Goal: Task Accomplishment & Management: Use online tool/utility

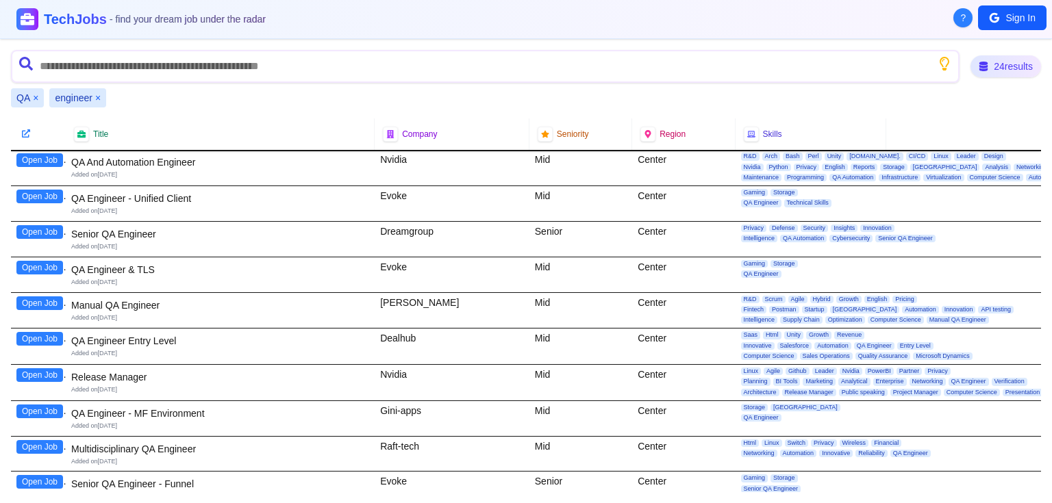
scroll to position [110, 0]
click at [34, 301] on button "Open Job" at bounding box center [39, 304] width 47 height 14
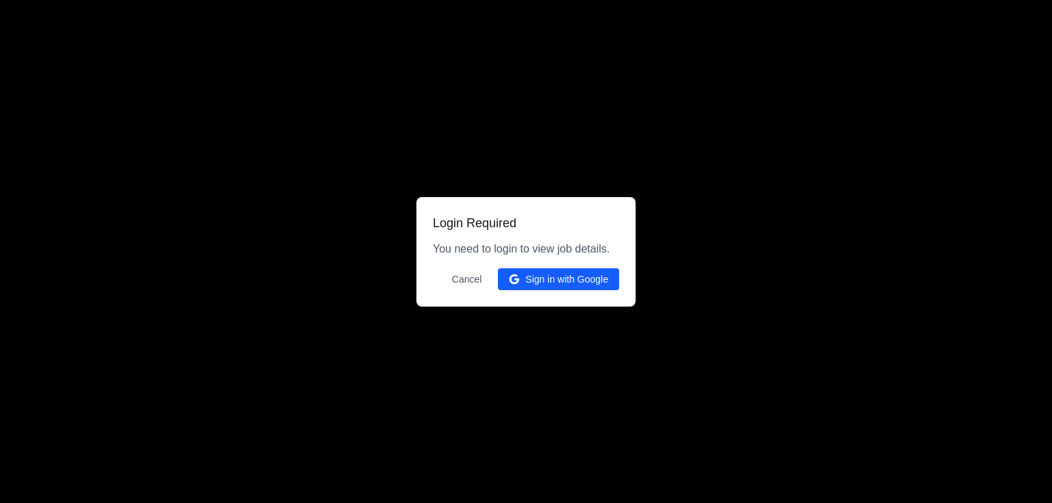
click at [572, 279] on button "Sign in with Google" at bounding box center [558, 279] width 121 height 22
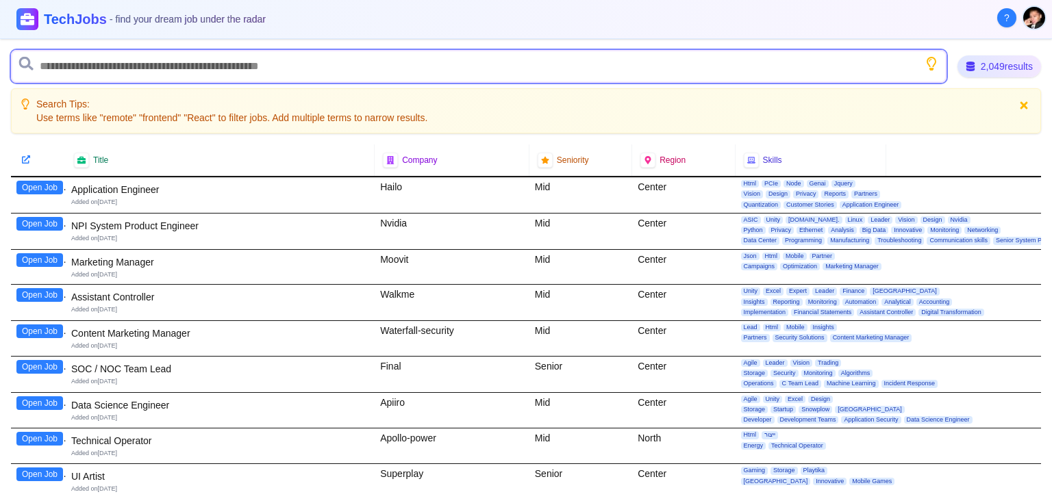
click at [121, 64] on input "text" at bounding box center [478, 66] width 935 height 33
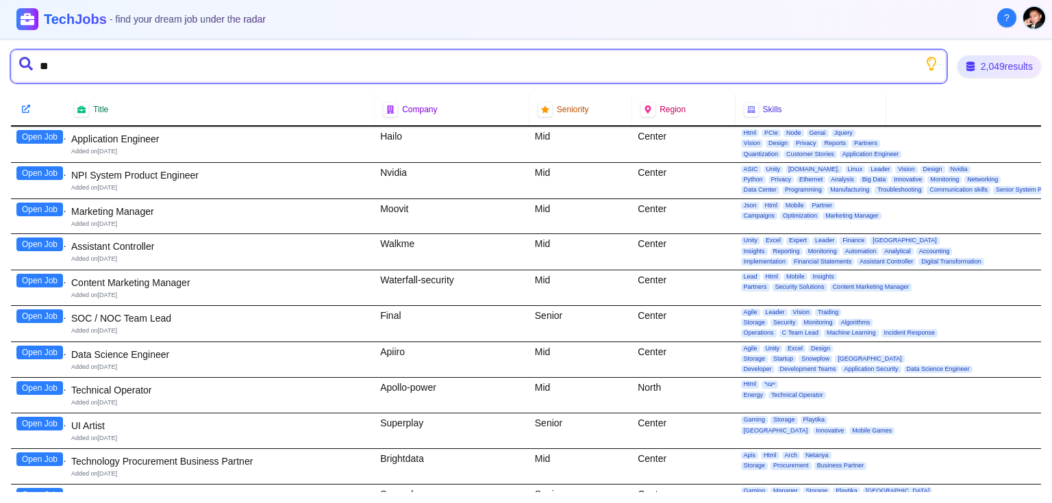
type input "*"
type input "**"
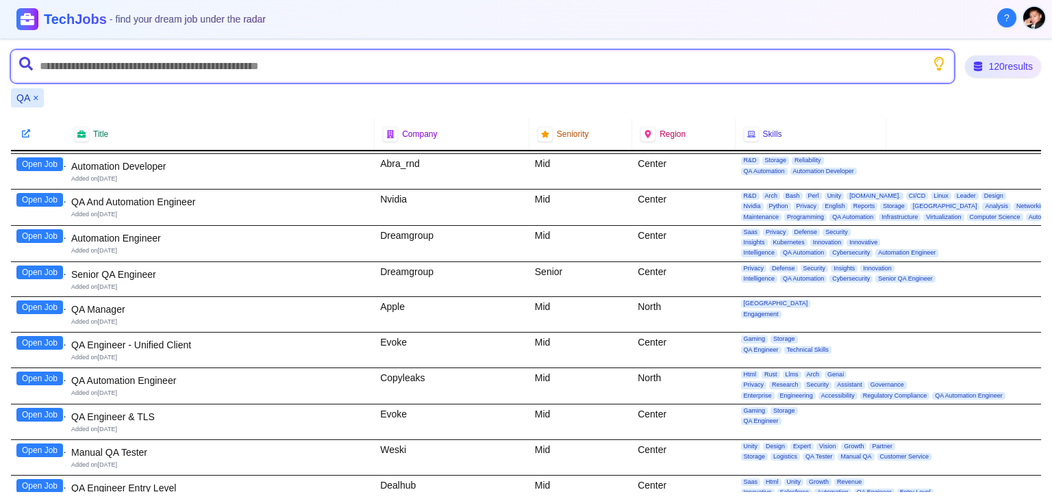
scroll to position [110, 0]
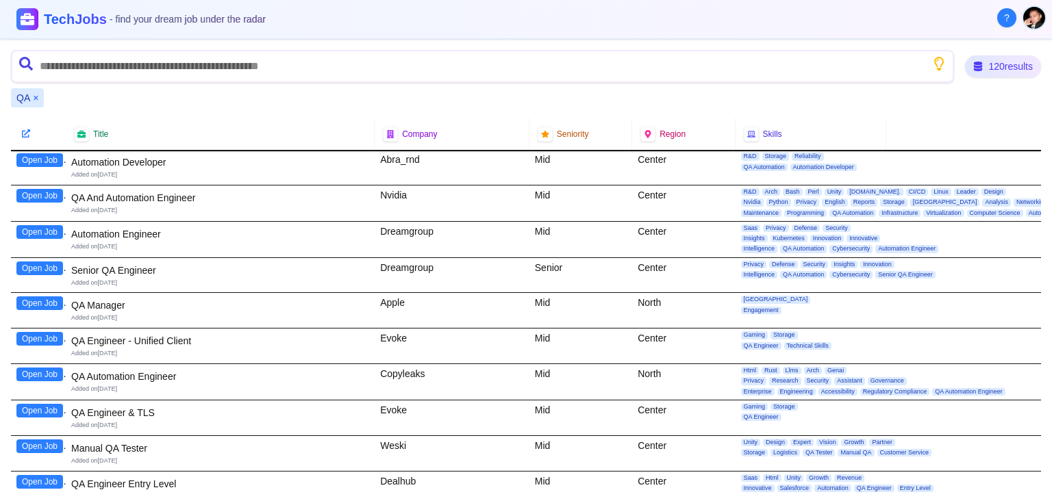
click at [35, 441] on button "Open Job" at bounding box center [39, 447] width 47 height 14
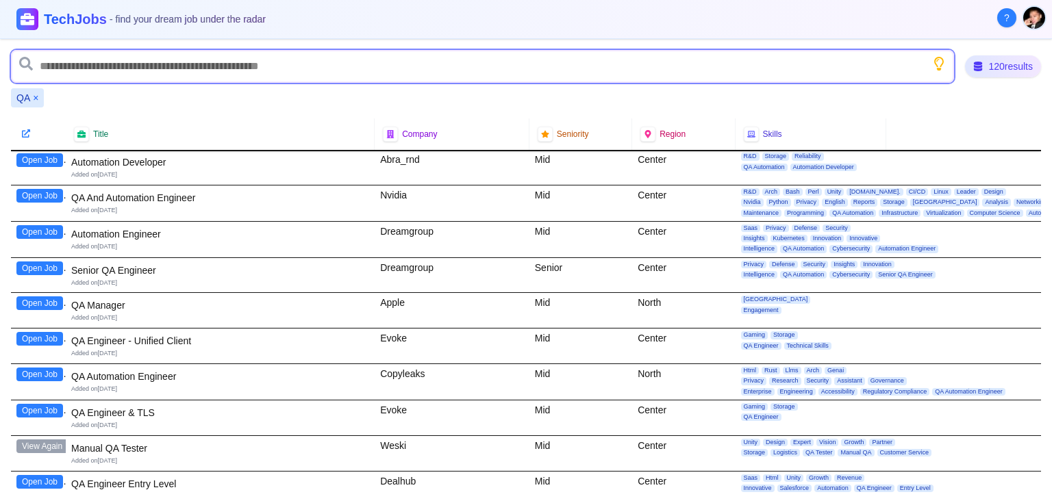
click at [154, 68] on input "text" at bounding box center [482, 66] width 943 height 33
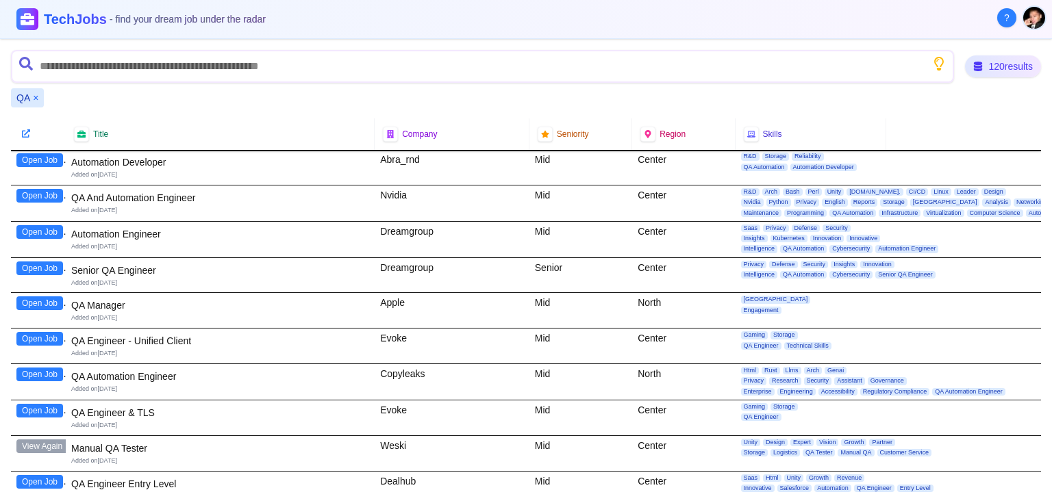
click at [204, 108] on div "120 results QA × Title Company Seniority Region Skills Open Job QA And Automati…" at bounding box center [526, 271] width 1052 height 464
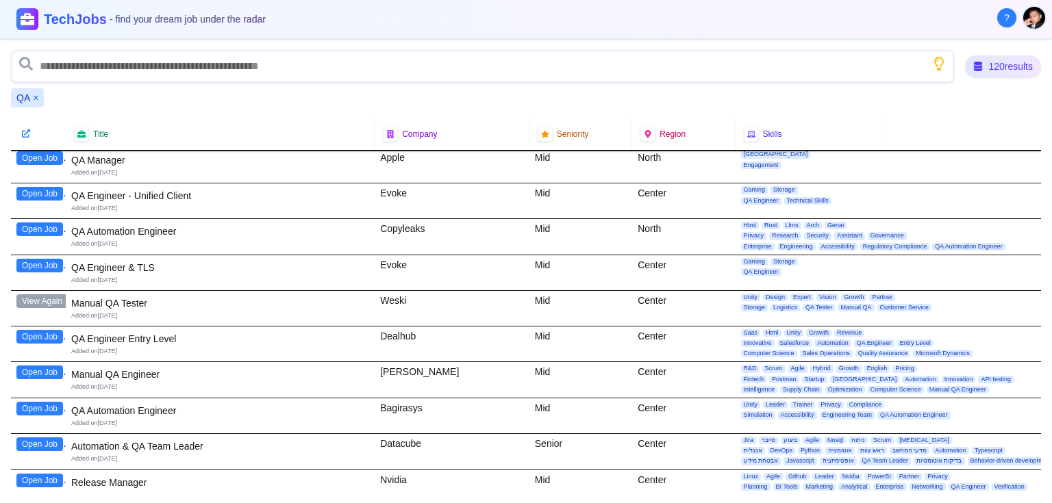
scroll to position [274, 0]
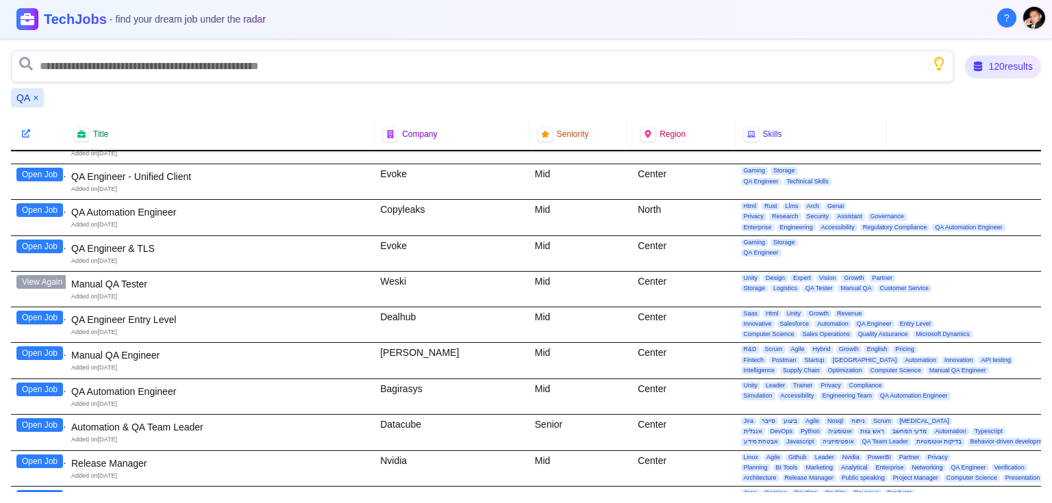
click at [30, 349] on button "Open Job" at bounding box center [39, 354] width 47 height 14
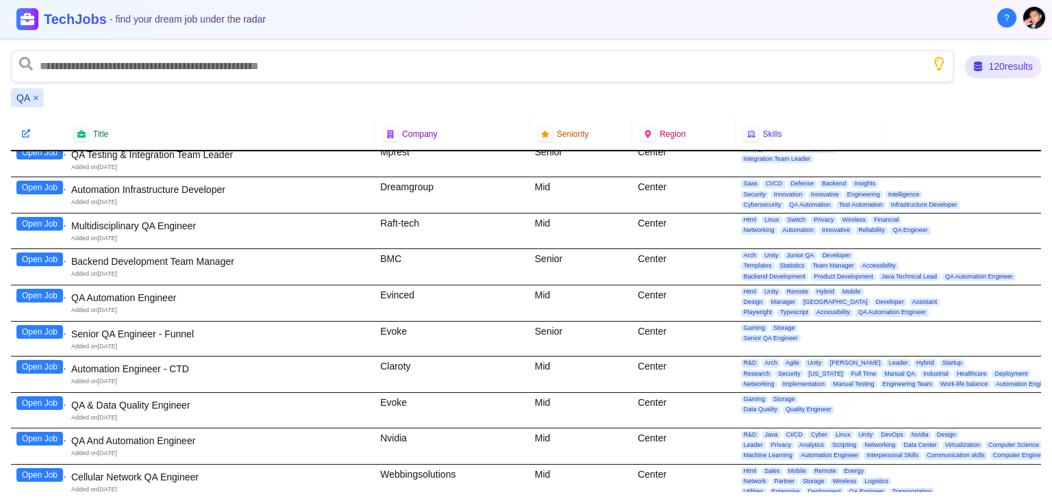
scroll to position [767, 0]
